Goal: Task Accomplishment & Management: Complete application form

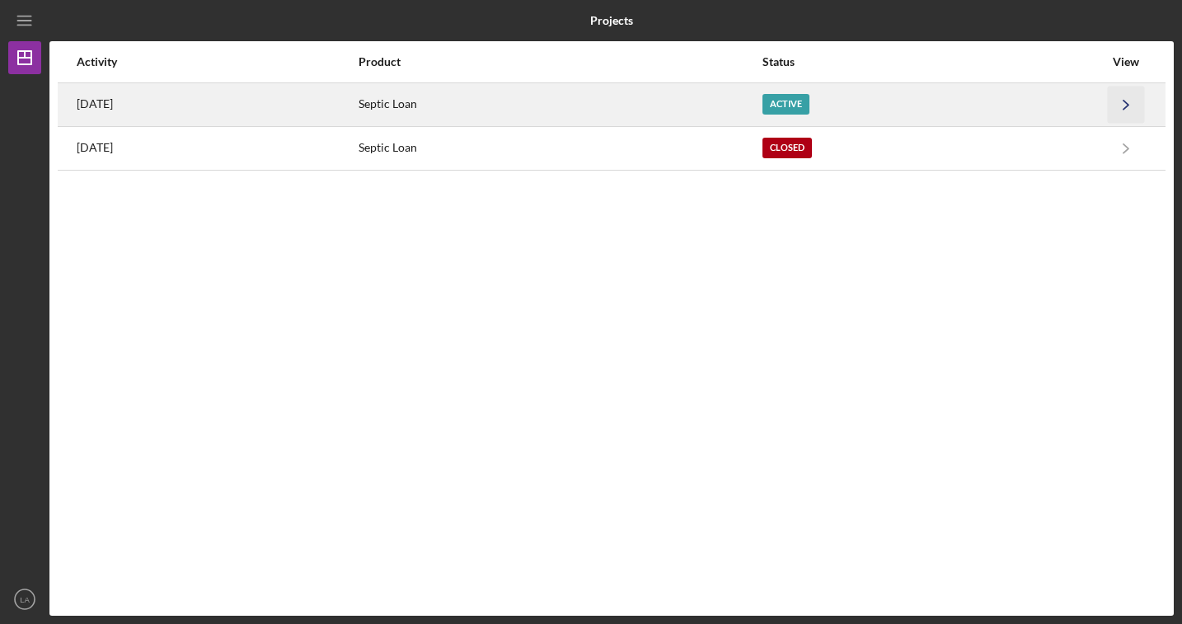
click at [1125, 101] on polyline "button" at bounding box center [1126, 104] width 5 height 9
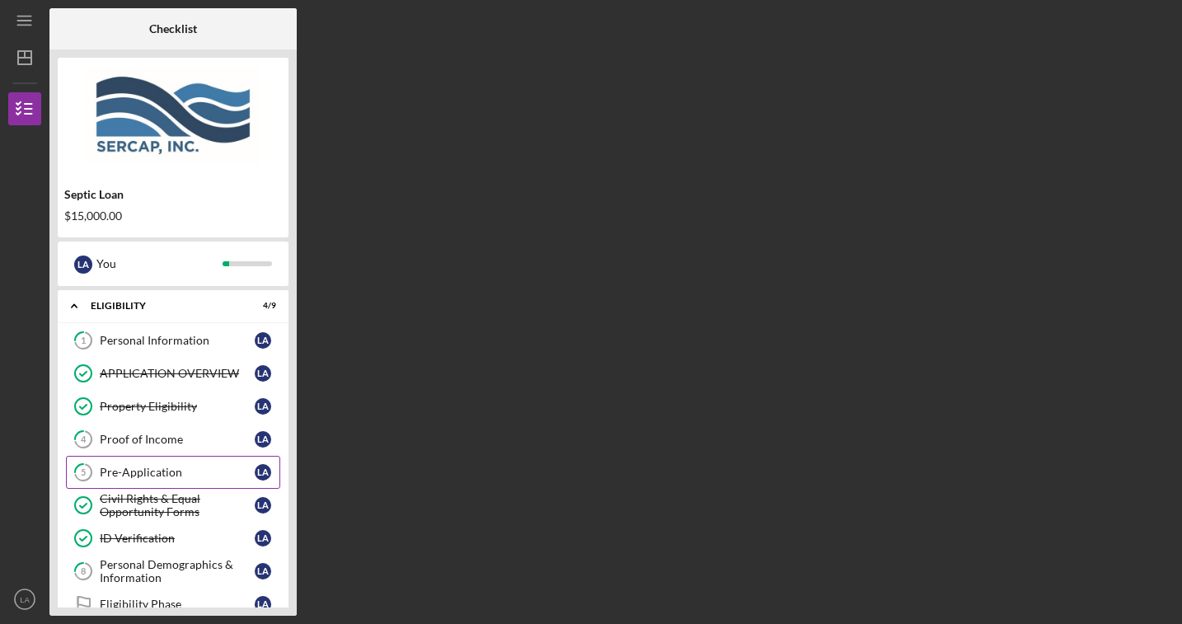
click at [175, 475] on div "Pre-Application" at bounding box center [177, 472] width 155 height 13
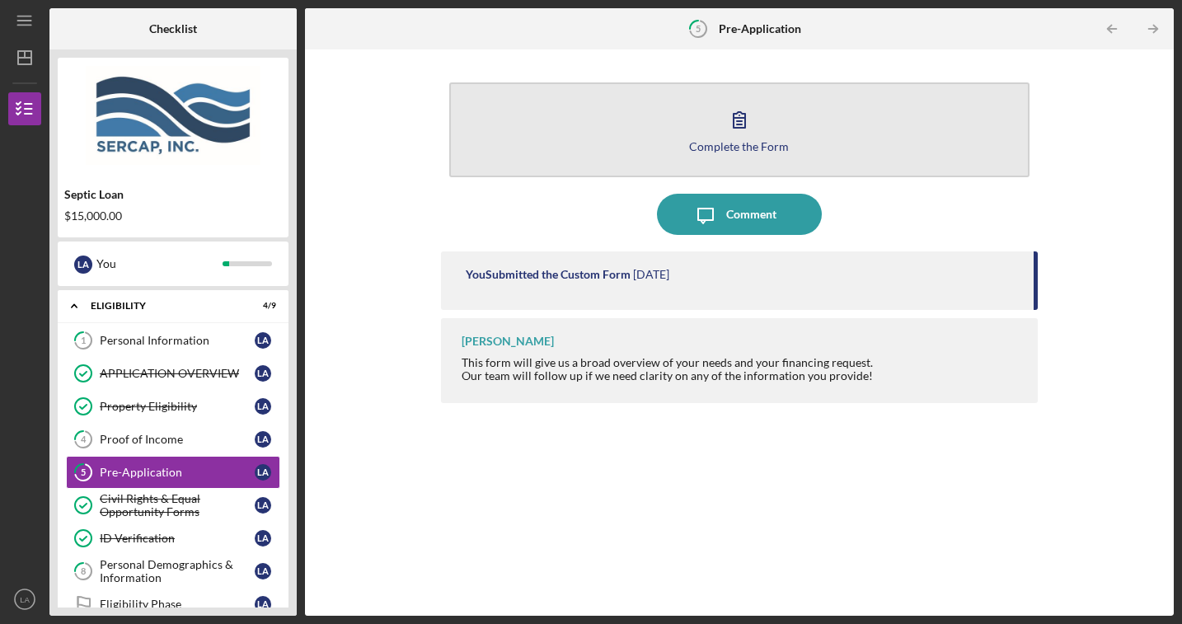
click at [747, 139] on icon "button" at bounding box center [739, 119] width 41 height 41
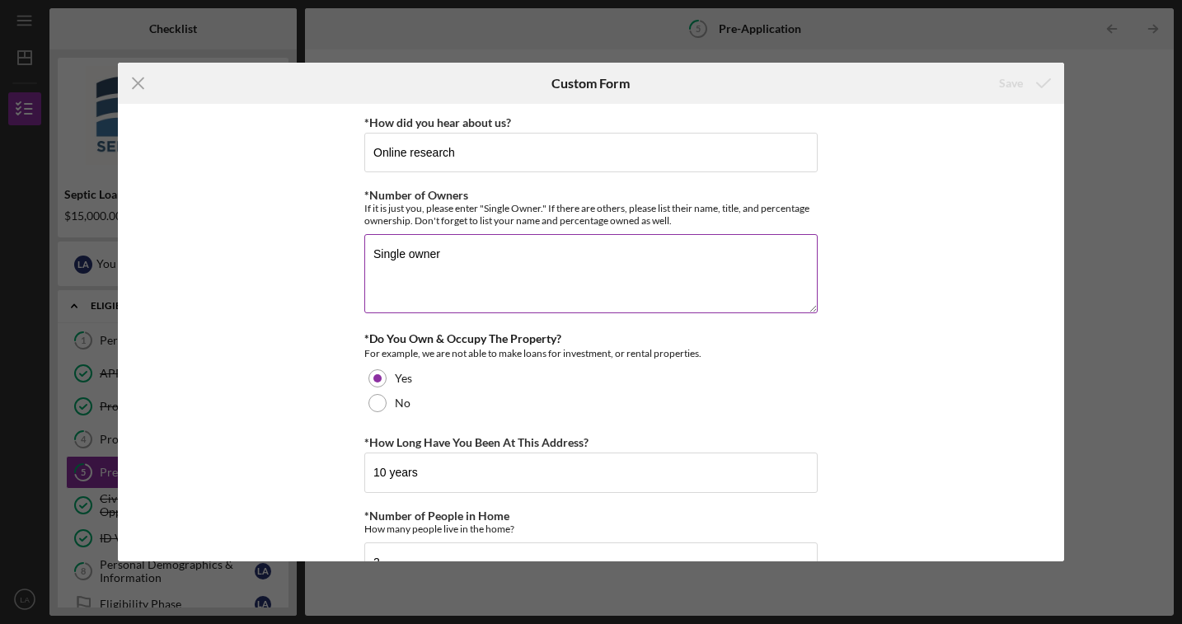
click at [468, 261] on textarea "Single owner" at bounding box center [591, 273] width 454 height 79
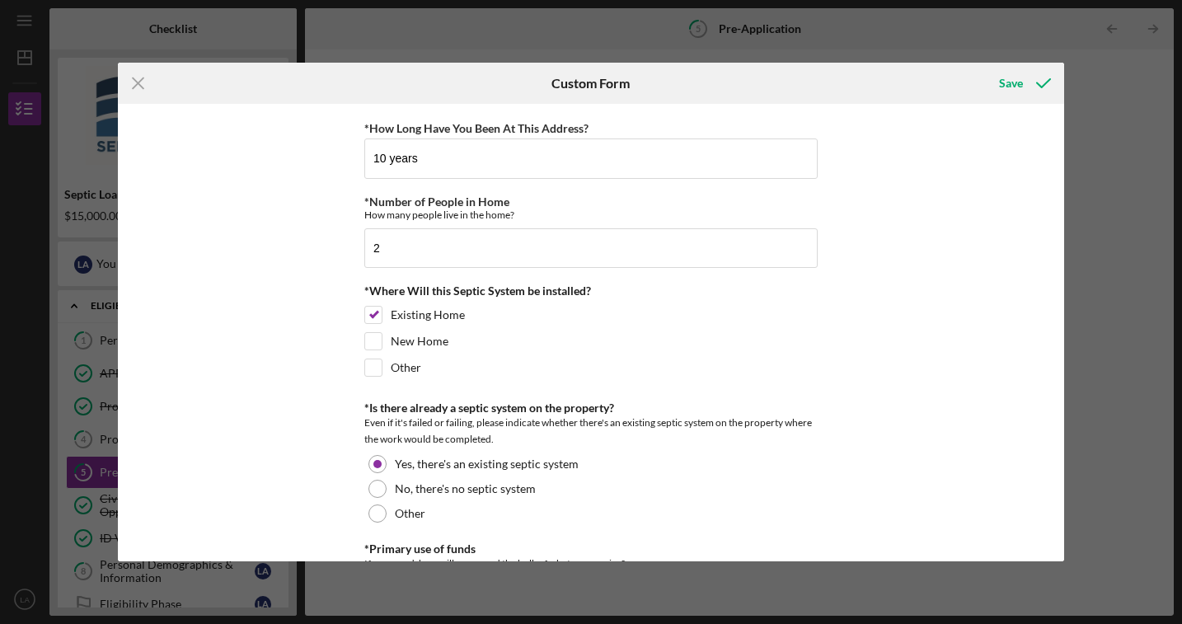
scroll to position [321, 0]
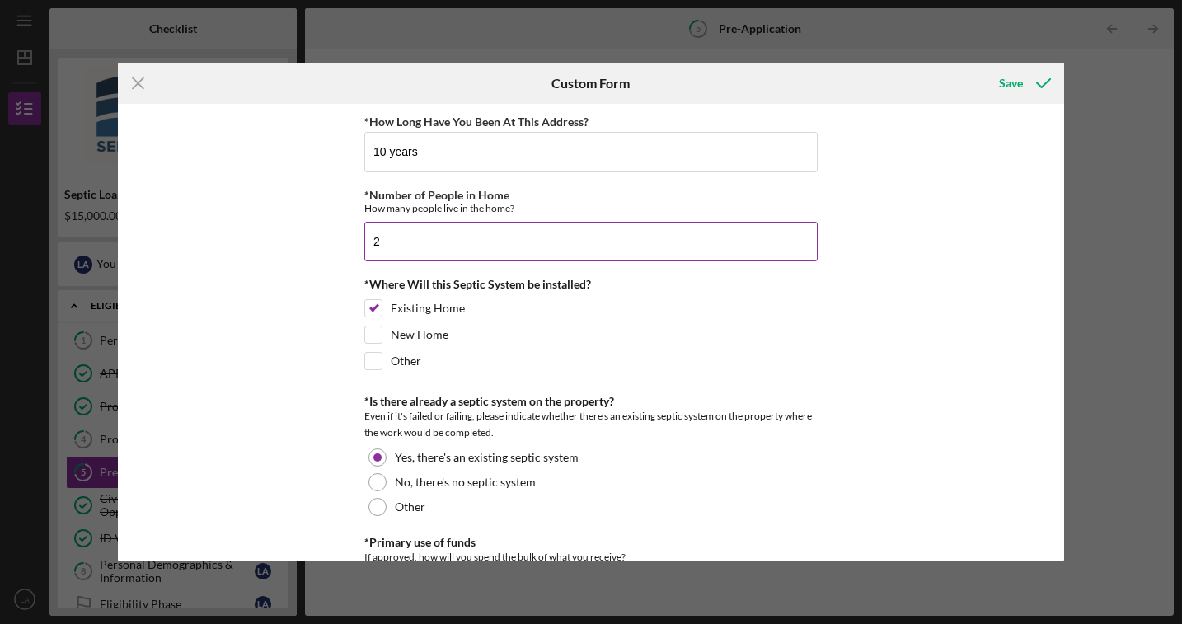
type textarea "Single owner, [PERSON_NAME] 100%"
click at [416, 242] on input "2" at bounding box center [591, 242] width 454 height 40
type input "2"
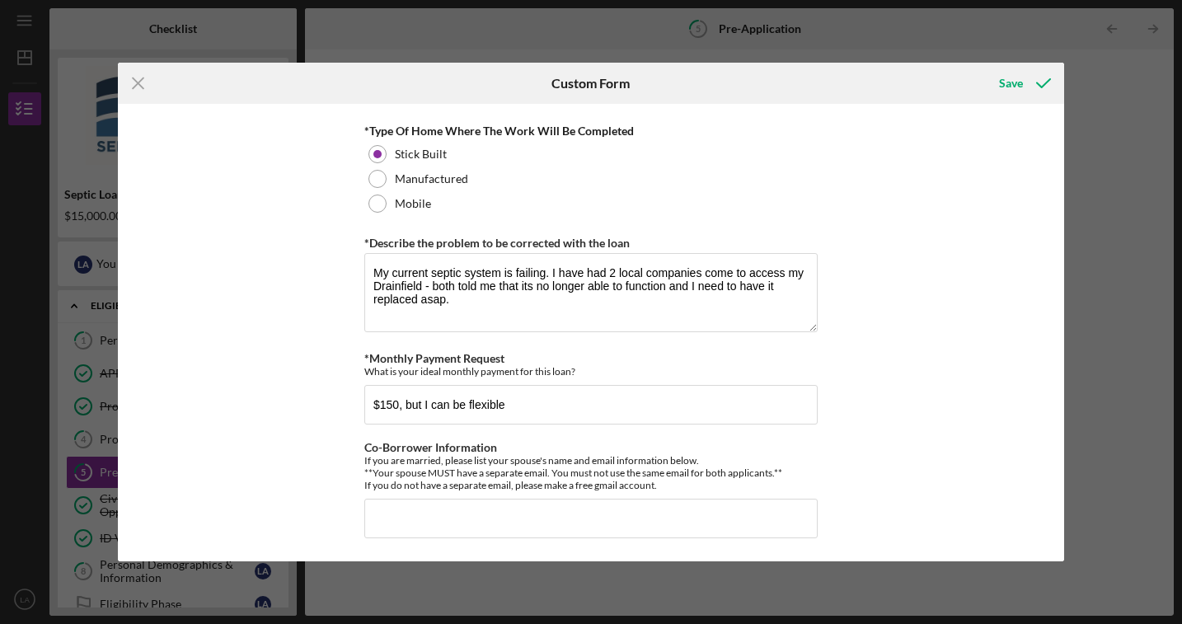
scroll to position [895, 0]
click at [1012, 81] on div "Save" at bounding box center [1011, 83] width 24 height 33
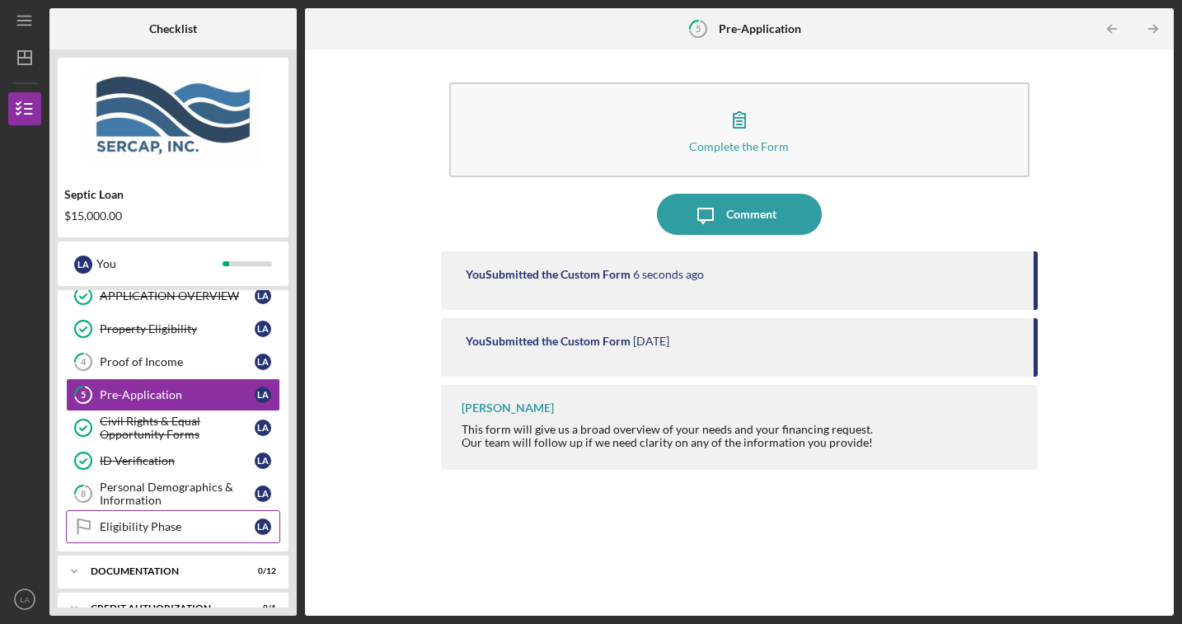
scroll to position [82, 0]
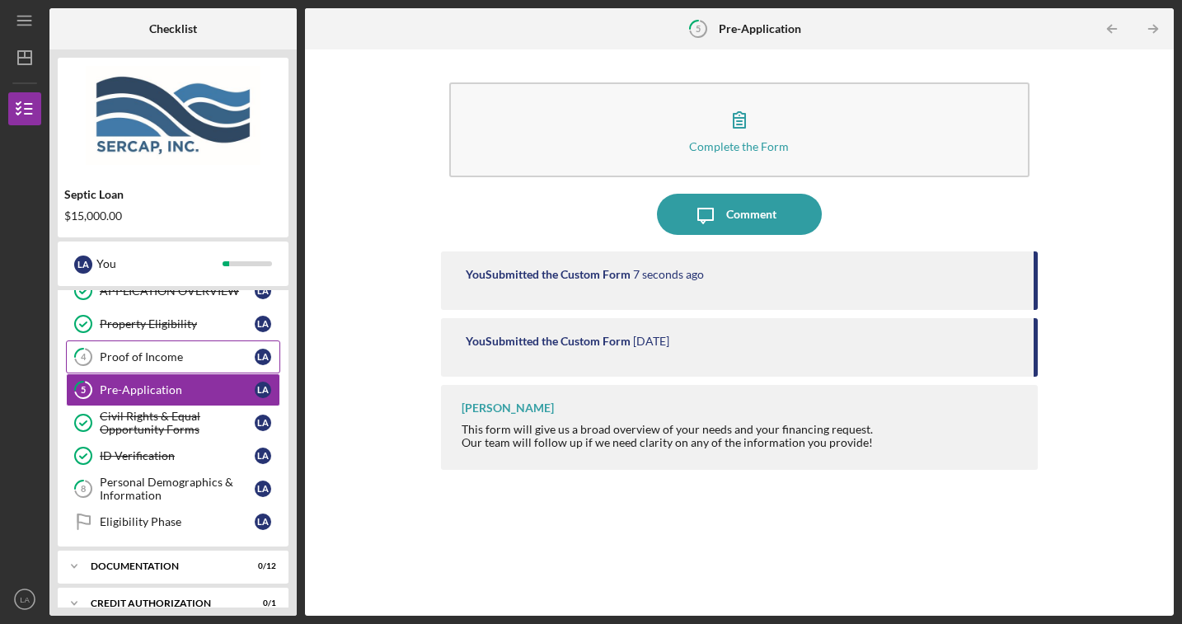
click at [161, 359] on div "Proof of Income" at bounding box center [177, 356] width 155 height 13
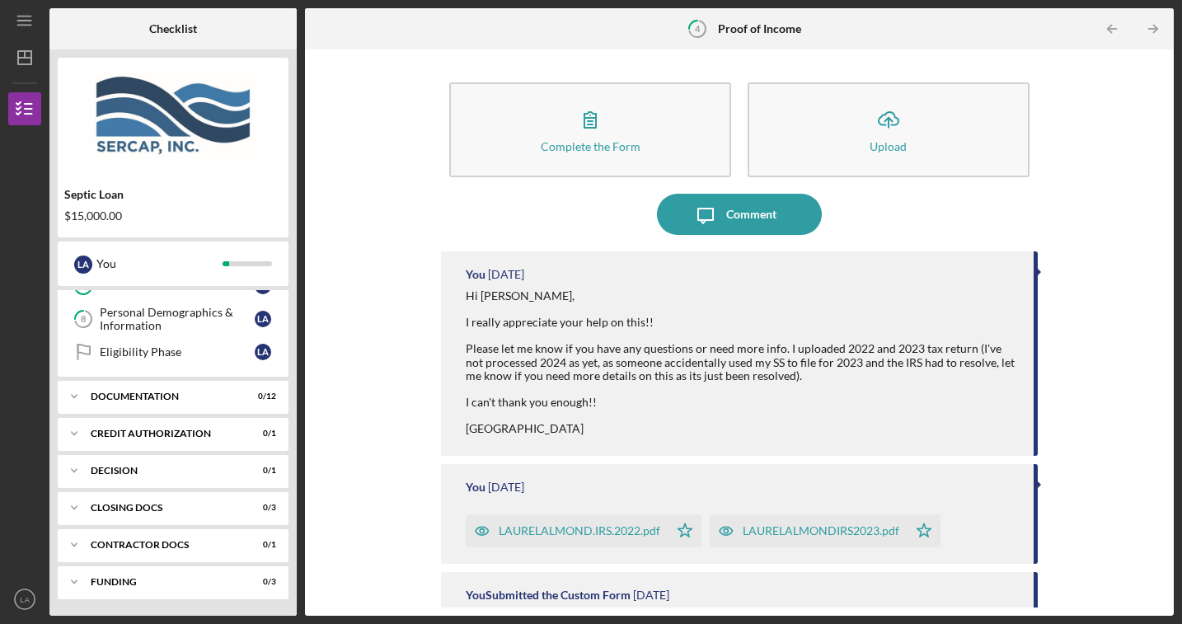
scroll to position [252, 0]
click at [126, 400] on div "Documentation" at bounding box center [179, 397] width 177 height 10
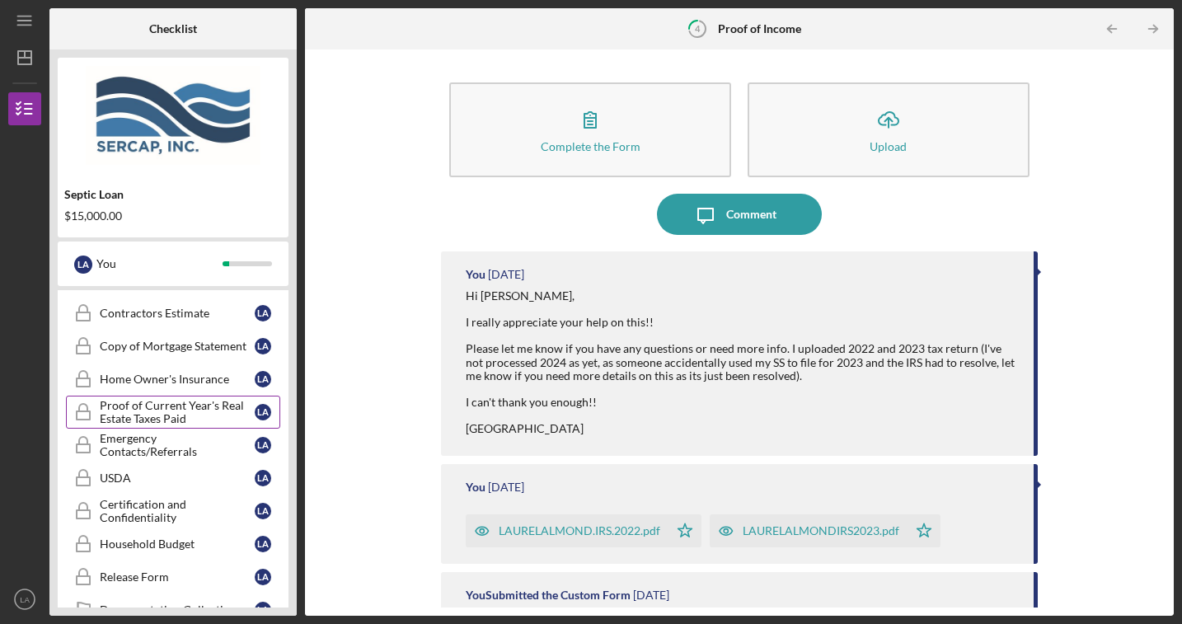
scroll to position [442, 0]
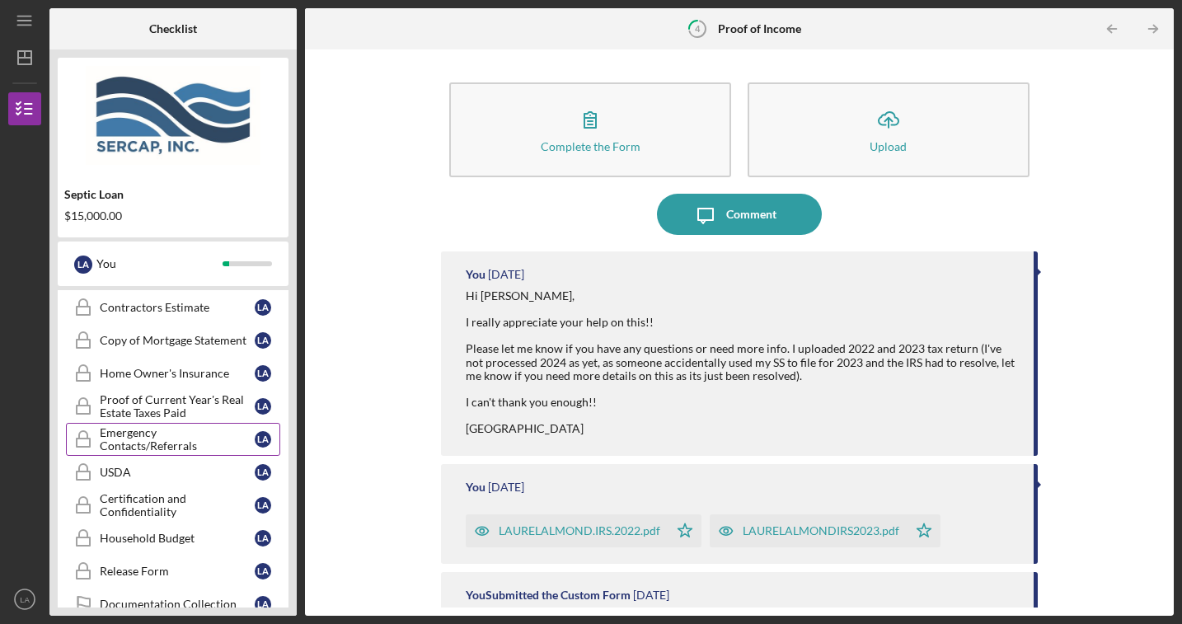
click at [129, 435] on div "Emergency Contacts/Referrals" at bounding box center [177, 439] width 155 height 26
